Goal: Find specific page/section: Find specific page/section

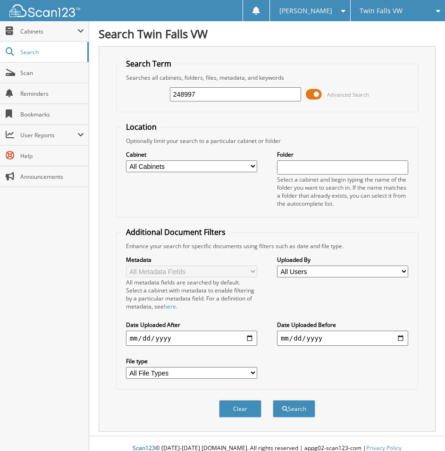
type input "248997"
click at [273, 400] on button "Search" at bounding box center [294, 408] width 42 height 17
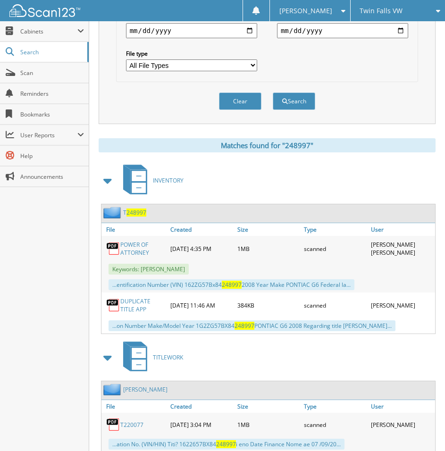
scroll to position [338, 0]
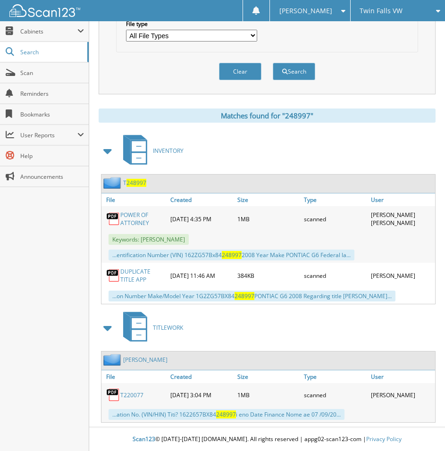
drag, startPoint x: 145, startPoint y: 396, endPoint x: 120, endPoint y: 397, distance: 25.0
click at [120, 397] on div "T220077" at bounding box center [134, 394] width 67 height 19
copy link "T220077"
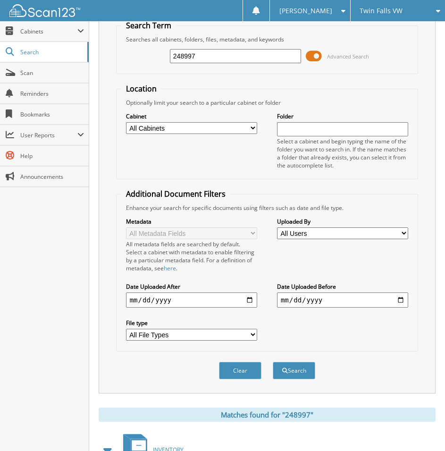
scroll to position [0, 0]
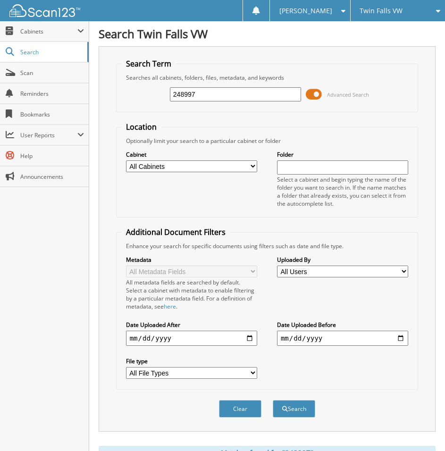
click at [204, 93] on input "248997" at bounding box center [235, 94] width 131 height 14
paste input "T22007"
type input "T220077"
click at [273, 400] on button "Search" at bounding box center [294, 408] width 42 height 17
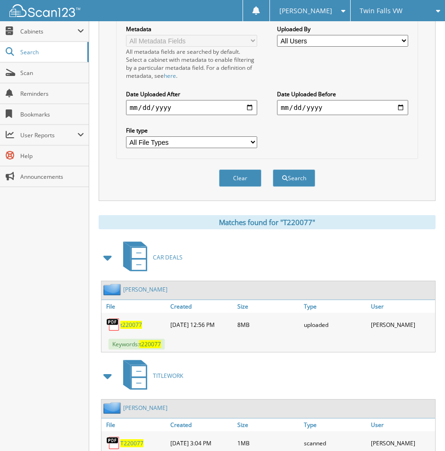
scroll to position [289, 0]
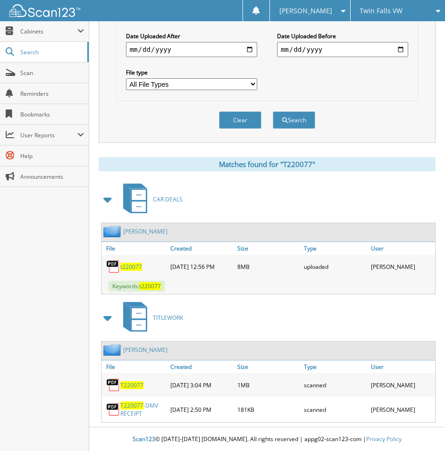
click at [129, 262] on div "t220077" at bounding box center [134, 266] width 67 height 19
click at [129, 268] on span "t220077" at bounding box center [131, 267] width 22 height 8
click at [136, 267] on span "t220077" at bounding box center [131, 267] width 22 height 8
drag, startPoint x: 380, startPoint y: 93, endPoint x: 359, endPoint y: 86, distance: 22.2
click at [380, 93] on div "Metadata All Metadata Fields All metadata fields are searched by default. Selec…" at bounding box center [267, 28] width 292 height 134
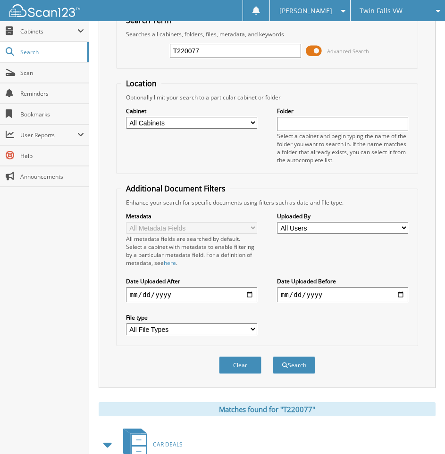
scroll to position [0, 0]
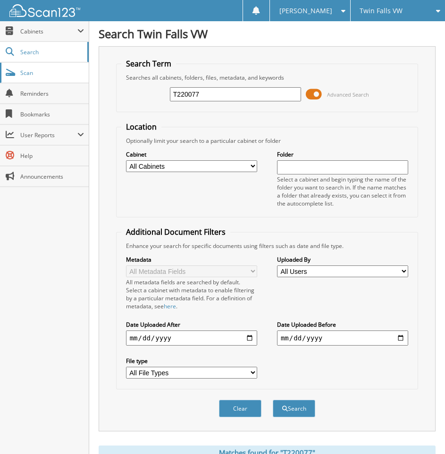
click at [46, 69] on span "Scan" at bounding box center [52, 73] width 64 height 8
